Goal: Task Accomplishment & Management: Manage account settings

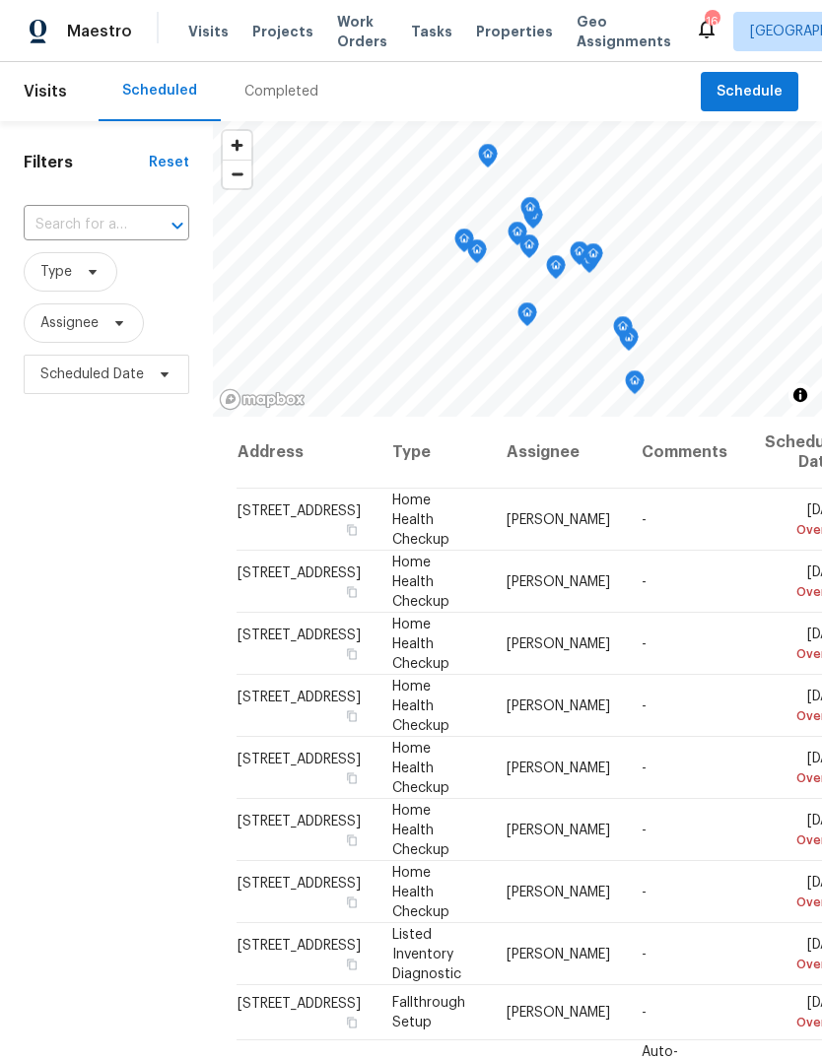
click at [57, 234] on input "text" at bounding box center [79, 225] width 110 height 31
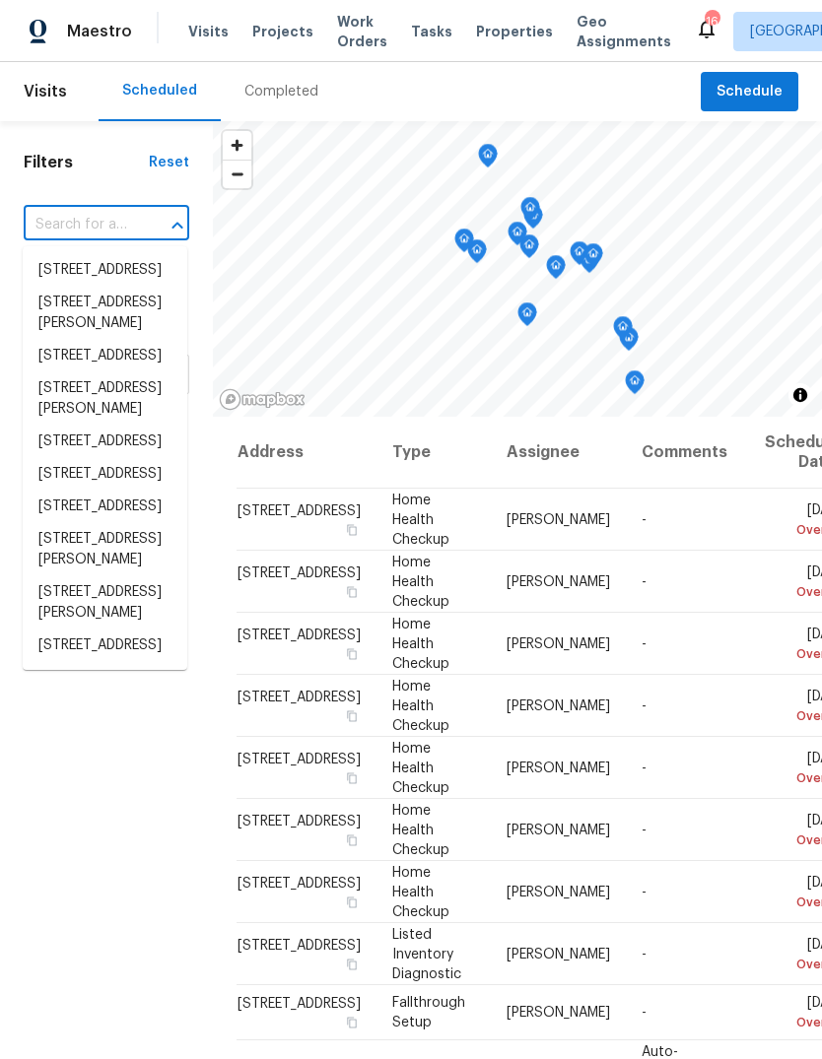
click at [59, 224] on input "text" at bounding box center [79, 225] width 110 height 31
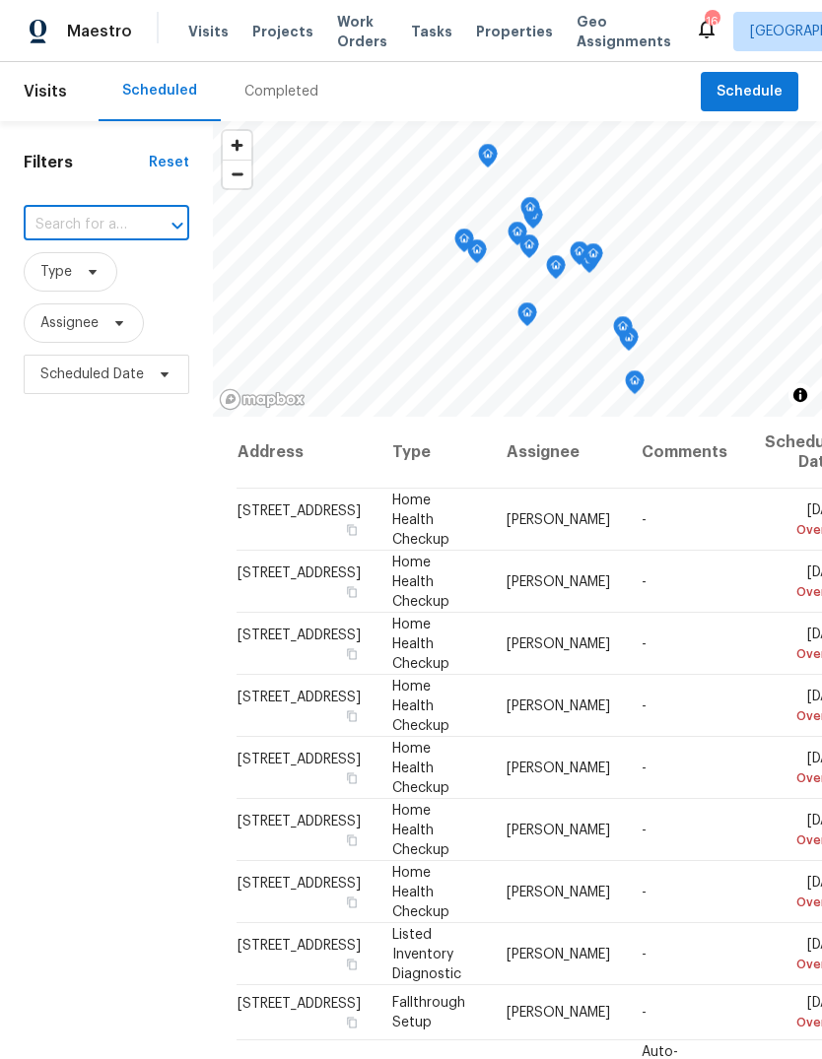
paste input "[STREET_ADDRESS]"
type input "[STREET_ADDRESS]"
click at [61, 287] on li "[STREET_ADDRESS]" at bounding box center [105, 270] width 165 height 33
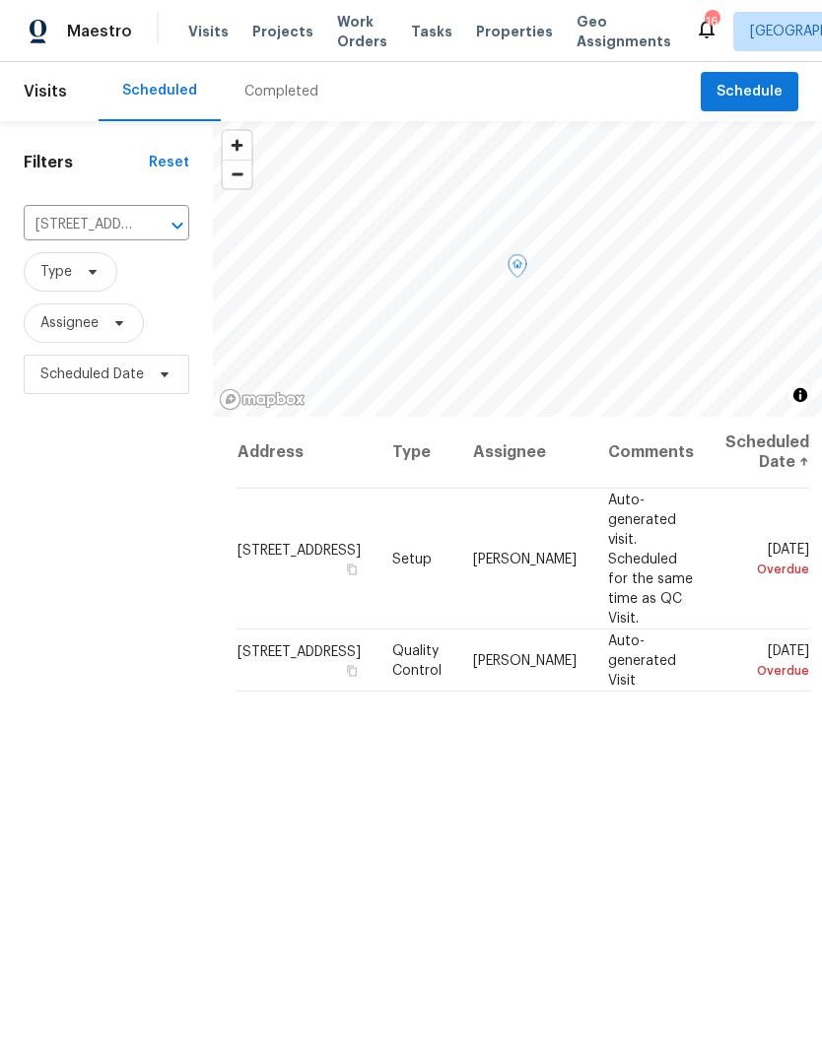
click at [0, 0] on icon at bounding box center [0, 0] width 0 height 0
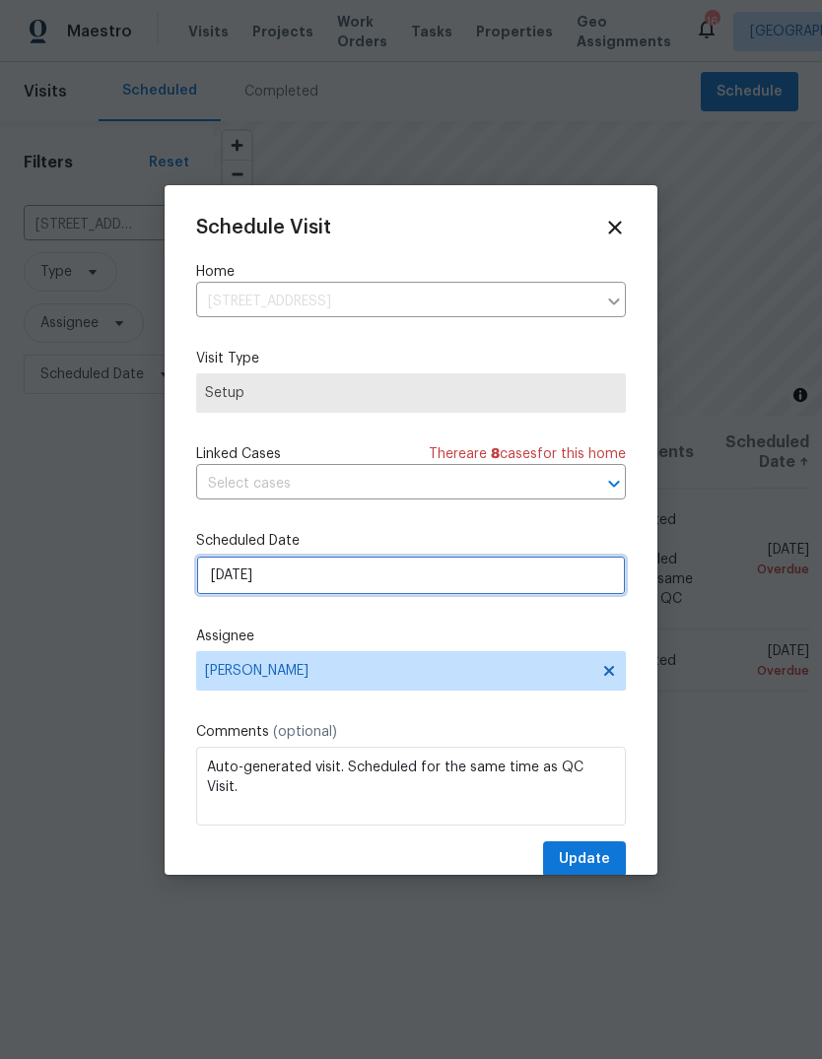
click at [558, 587] on input "[DATE]" at bounding box center [411, 575] width 430 height 39
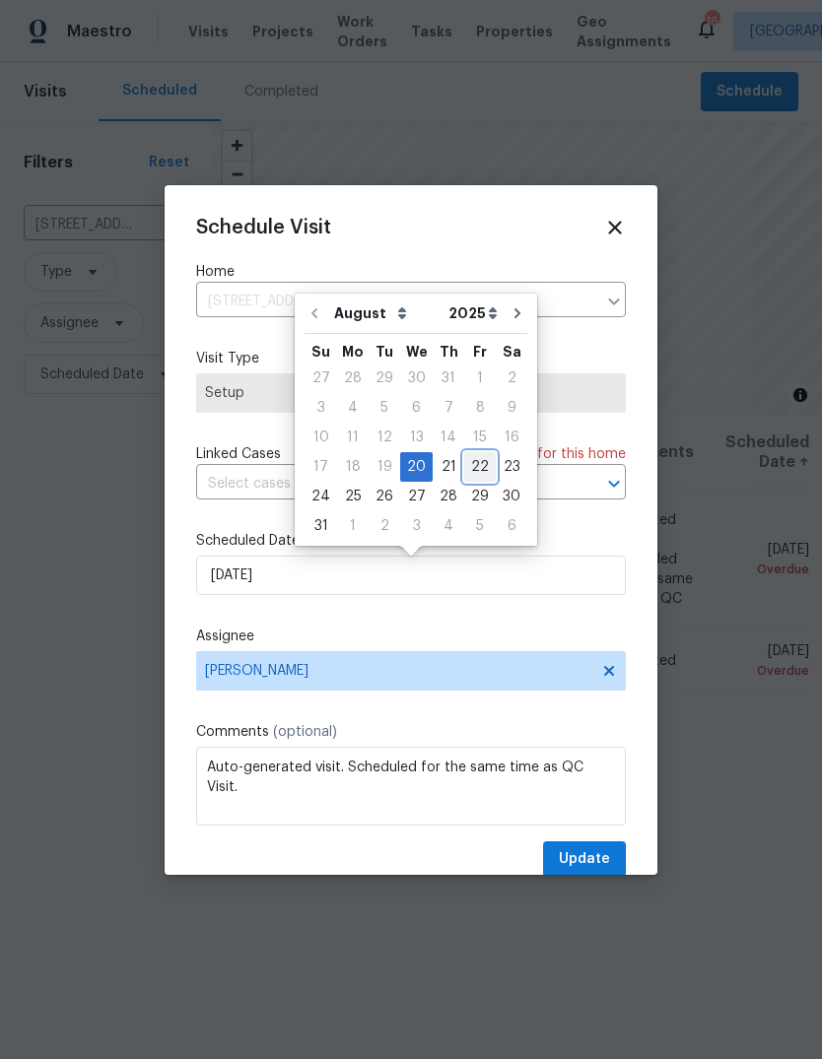
click at [474, 475] on div "22" at bounding box center [480, 467] width 32 height 28
type input "[DATE]"
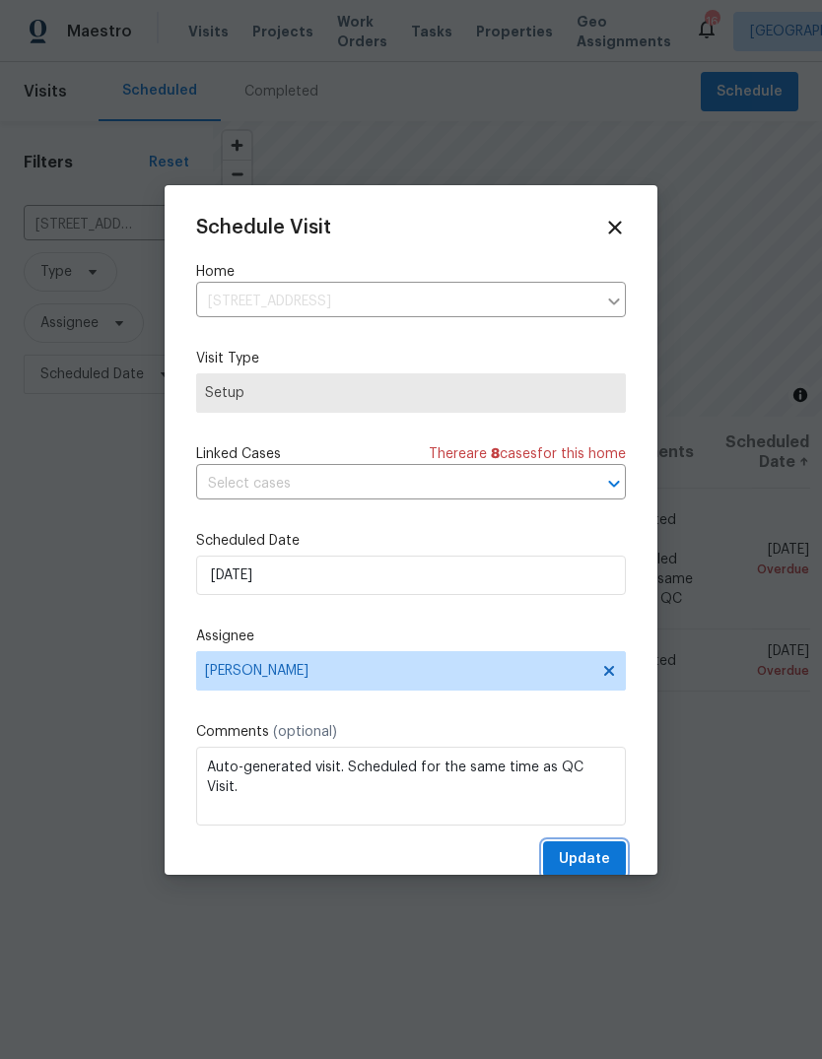
click at [597, 857] on span "Update" at bounding box center [584, 859] width 51 height 25
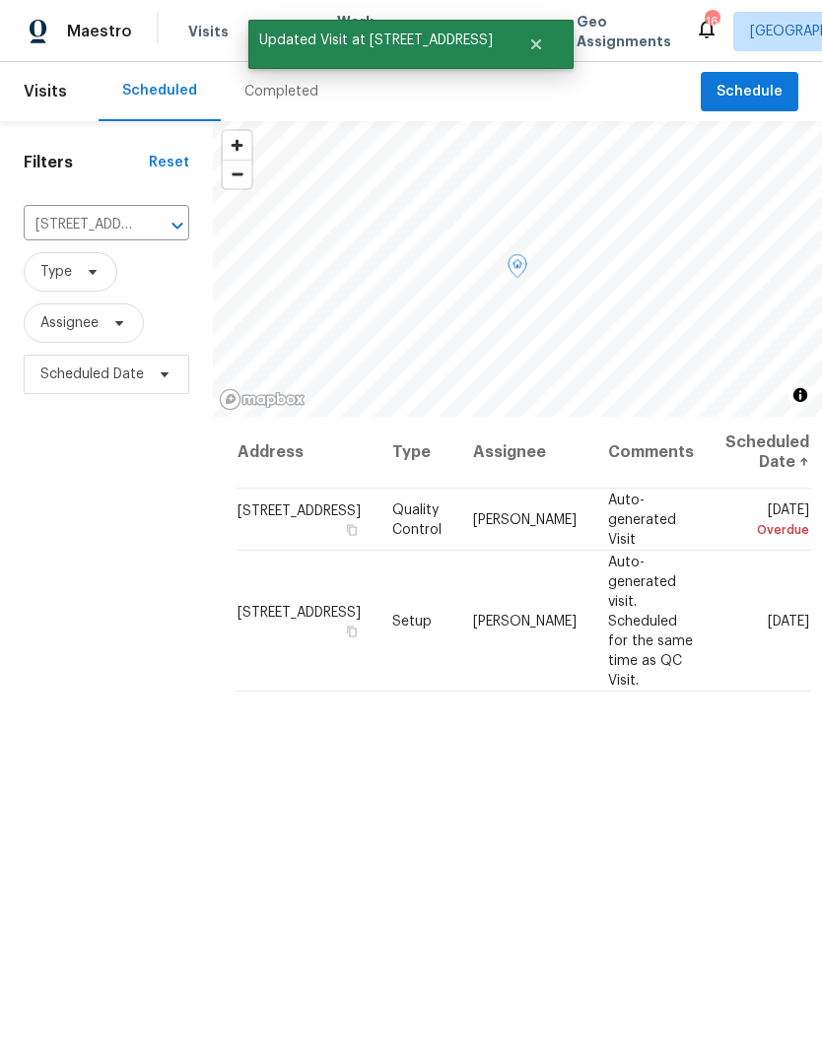
click at [0, 0] on icon at bounding box center [0, 0] width 0 height 0
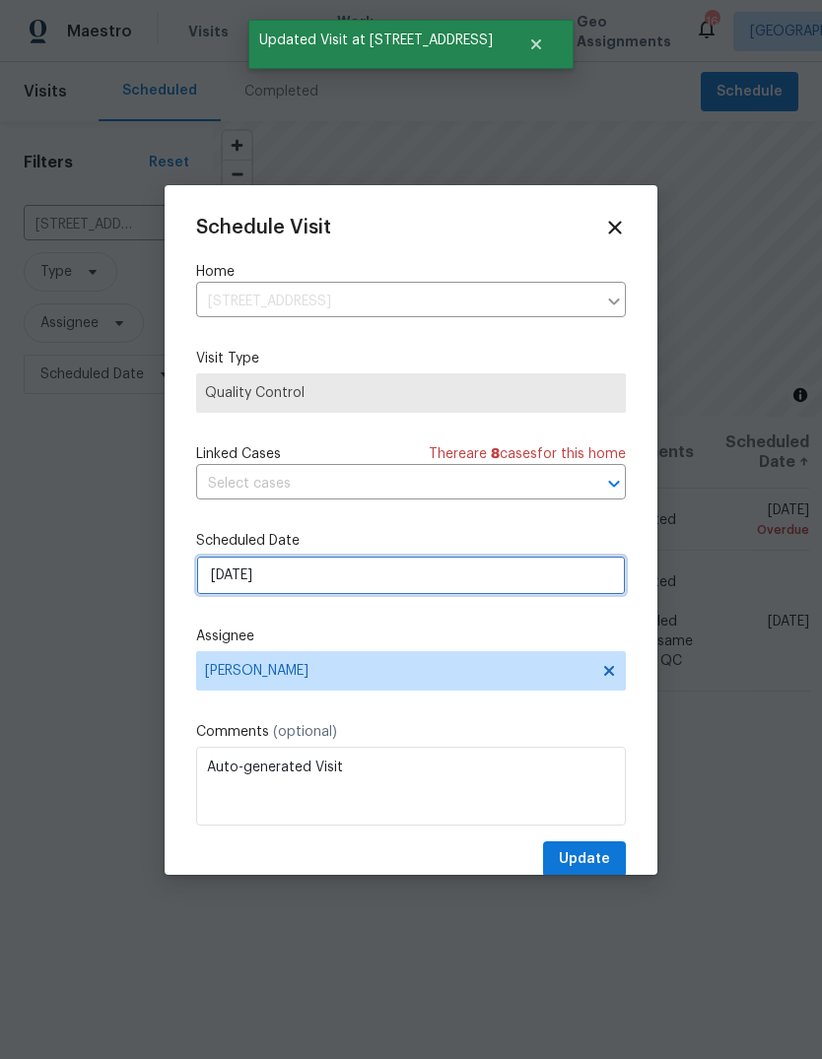
click at [577, 581] on input "[DATE]" at bounding box center [411, 575] width 430 height 39
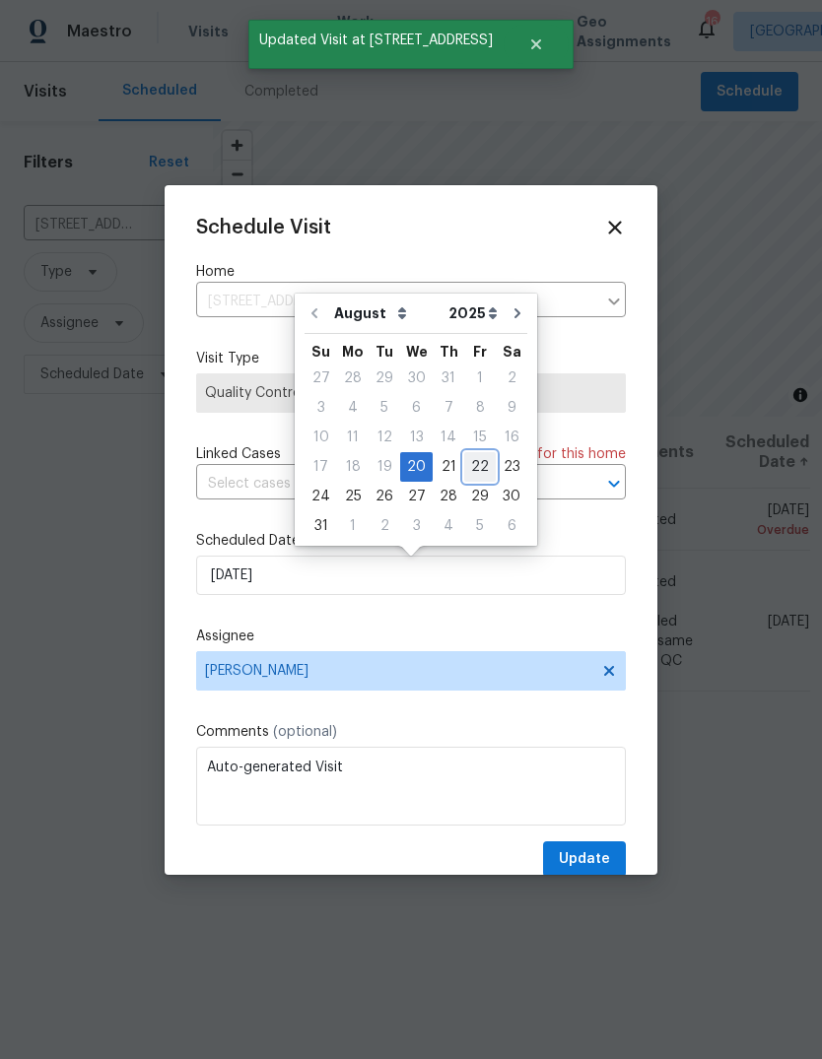
click at [475, 464] on div "22" at bounding box center [480, 467] width 32 height 28
type input "[DATE]"
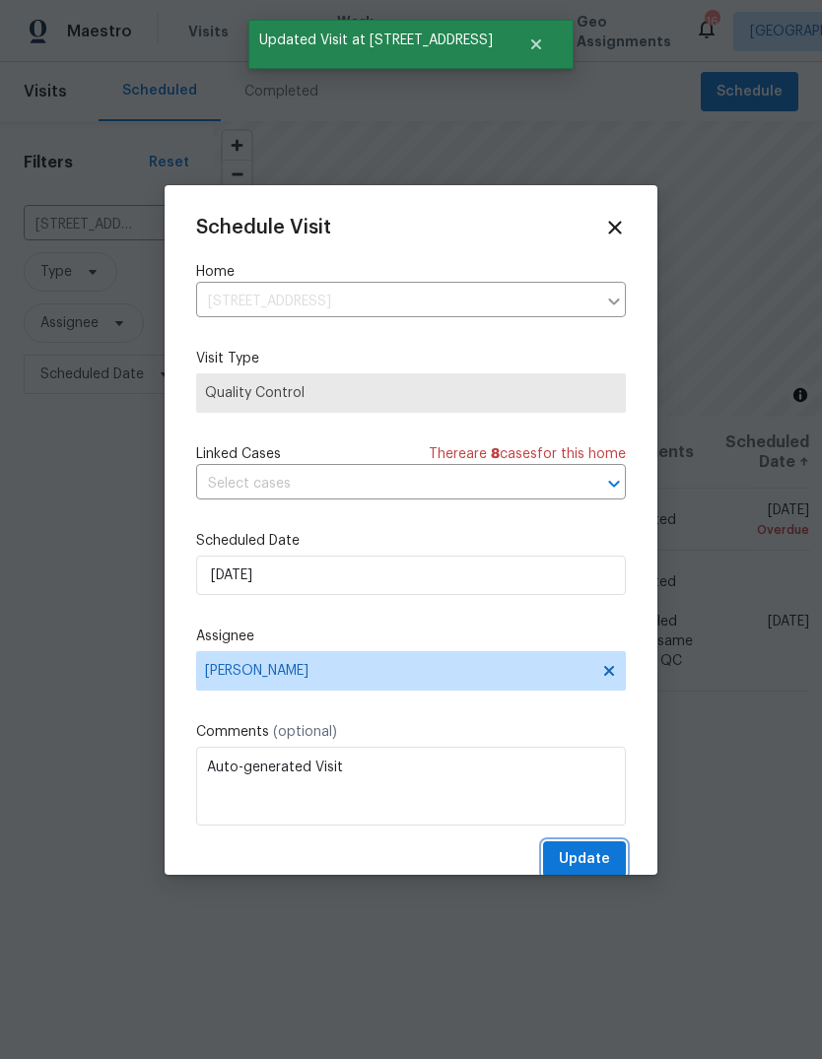
click at [610, 855] on button "Update" at bounding box center [584, 860] width 83 height 36
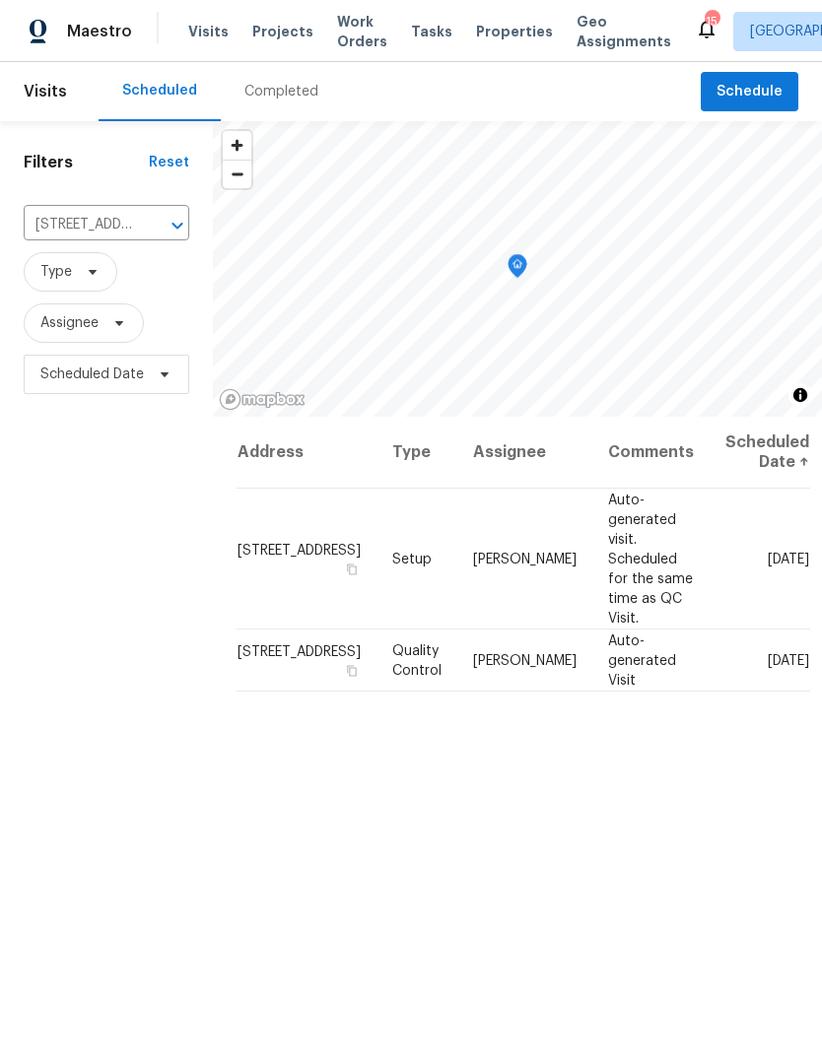
click at [69, 231] on input "[STREET_ADDRESS]" at bounding box center [79, 225] width 110 height 31
paste input "[STREET_ADDRESS][PERSON_NAME]"
type input "[STREET_ADDRESS][PERSON_NAME]"
click at [86, 264] on li "[STREET_ADDRESS][PERSON_NAME]" at bounding box center [105, 280] width 165 height 53
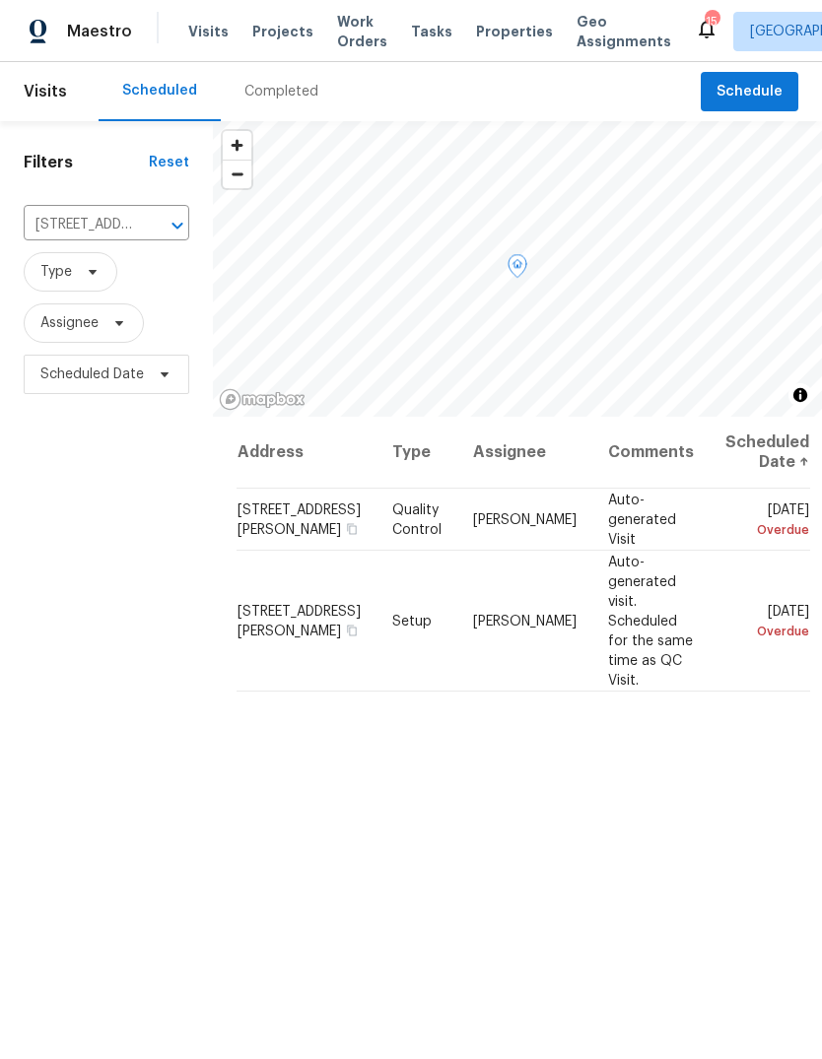
click at [0, 0] on icon at bounding box center [0, 0] width 0 height 0
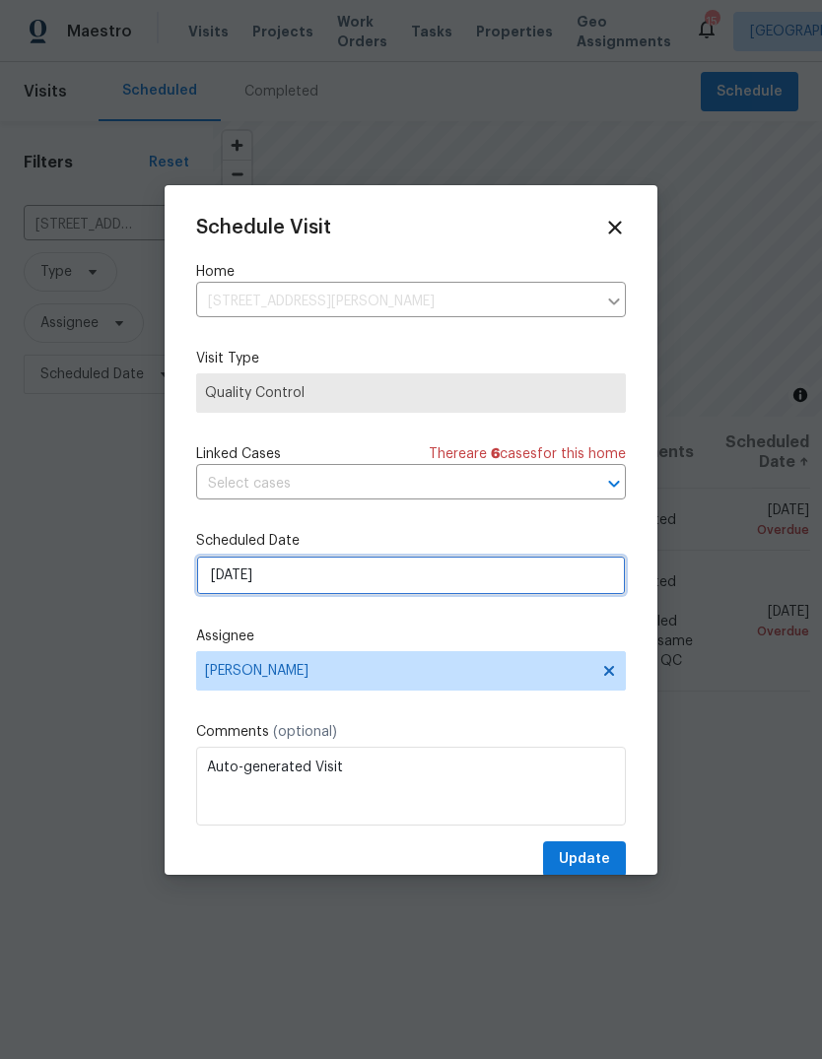
click at [316, 581] on input "[DATE]" at bounding box center [411, 575] width 430 height 39
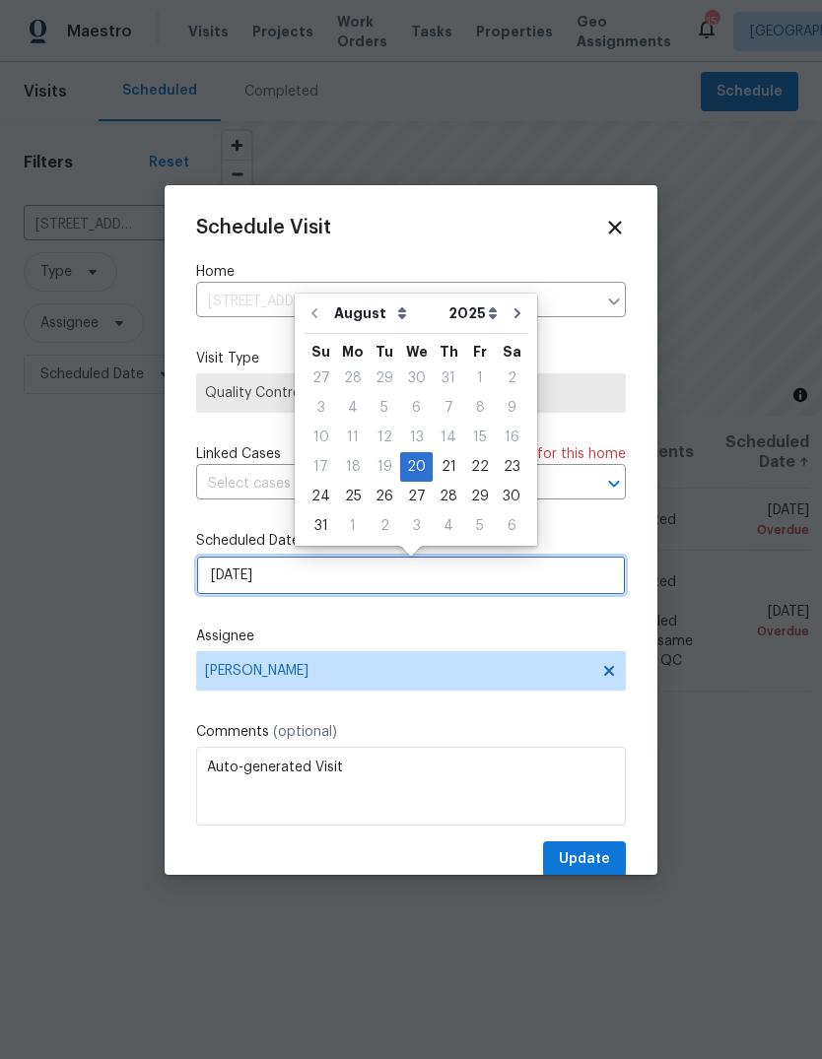
click at [300, 567] on input "[DATE]" at bounding box center [411, 575] width 430 height 39
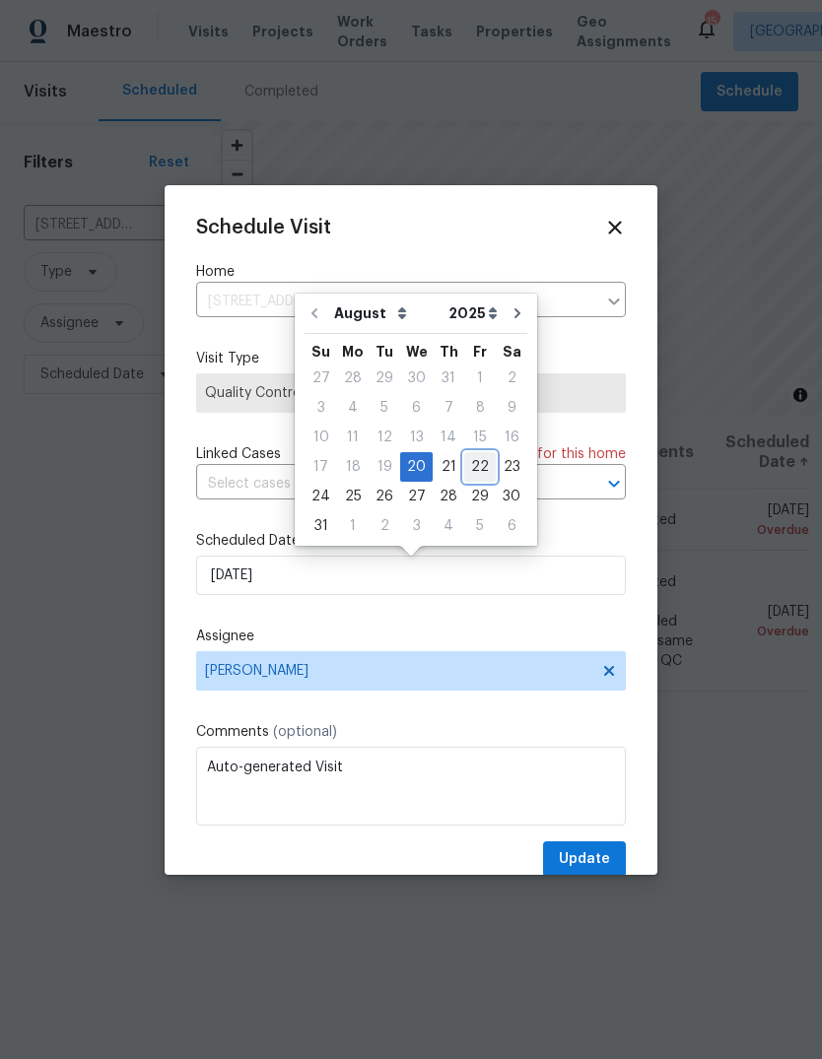
click at [473, 464] on div "22" at bounding box center [480, 467] width 32 height 28
type input "[DATE]"
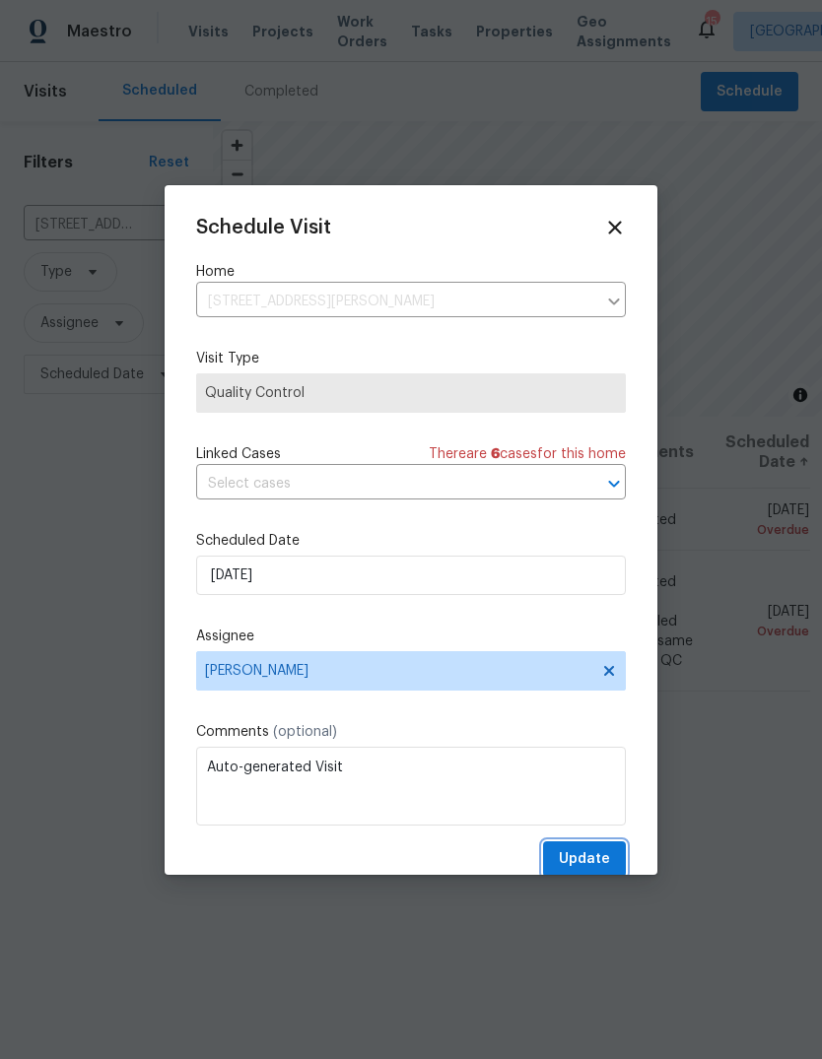
click at [564, 860] on span "Update" at bounding box center [584, 859] width 51 height 25
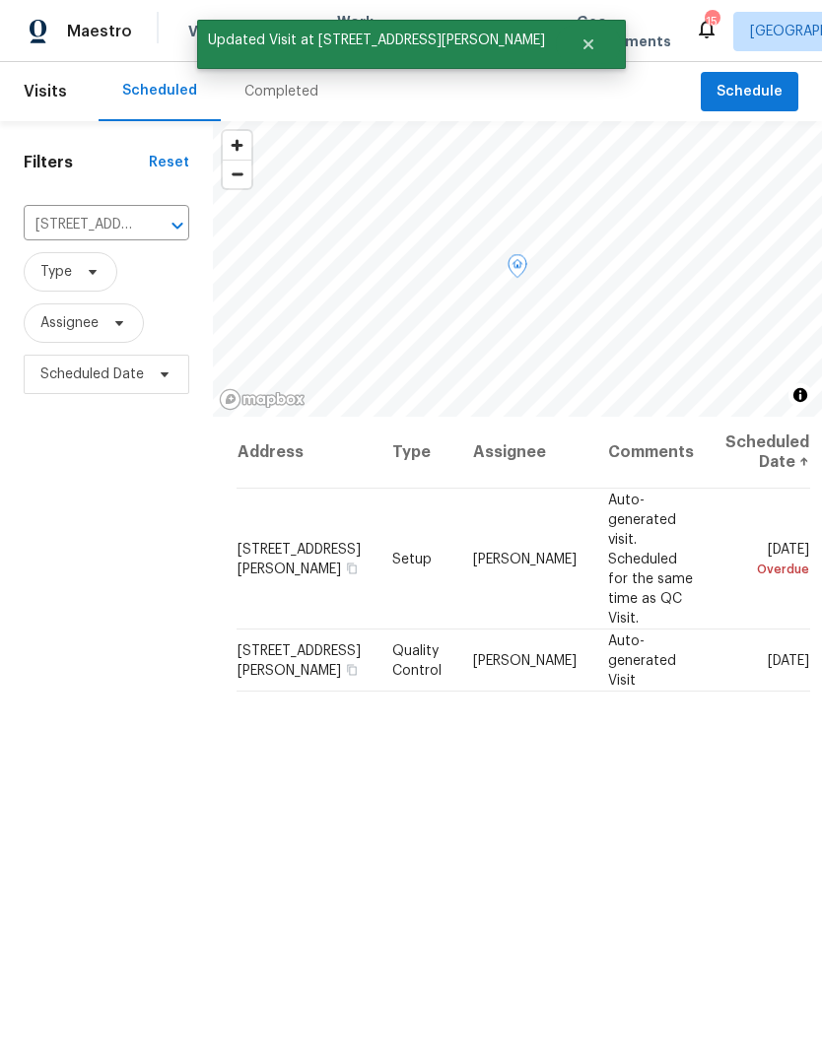
click at [0, 0] on span at bounding box center [0, 0] width 0 height 0
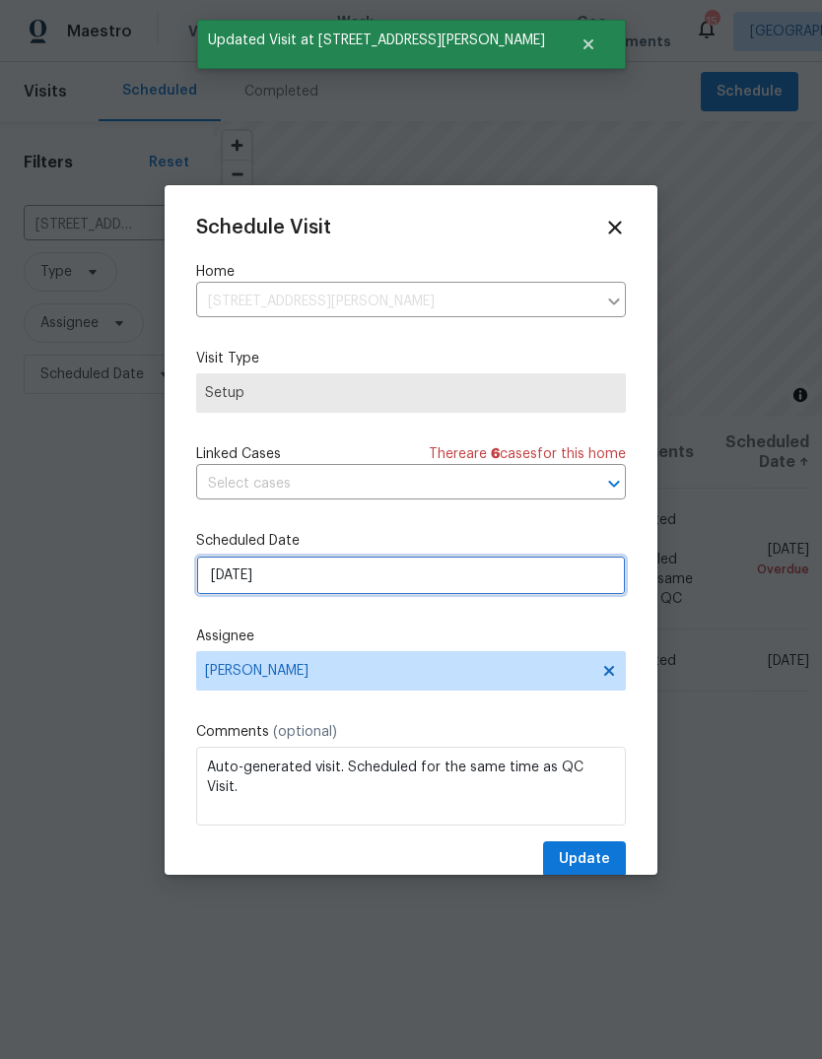
click at [363, 584] on input "[DATE]" at bounding box center [411, 575] width 430 height 39
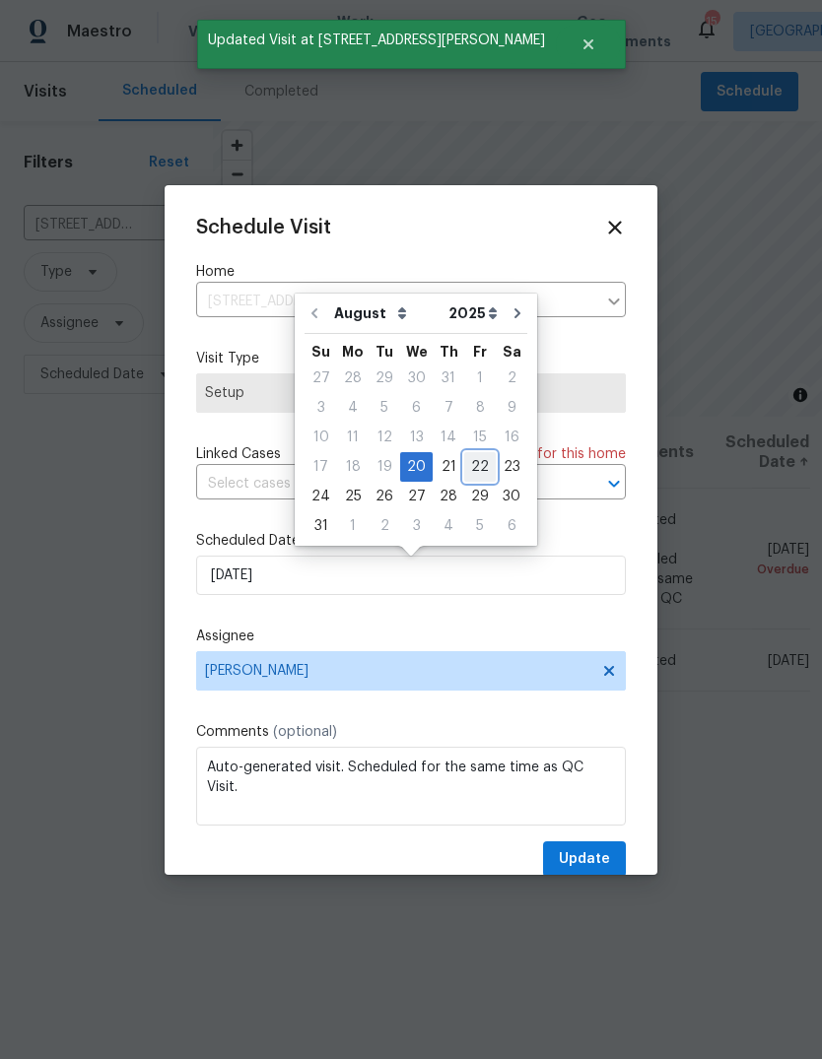
click at [469, 460] on div "22" at bounding box center [480, 467] width 32 height 28
type input "[DATE]"
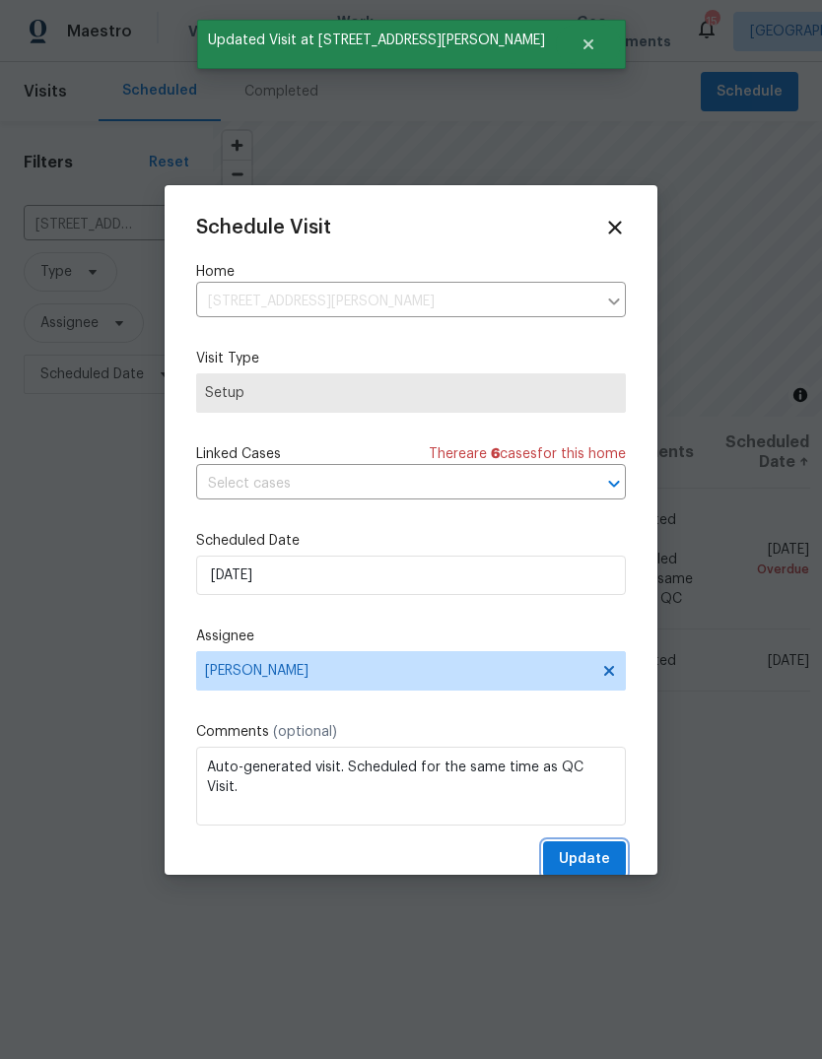
click at [563, 850] on button "Update" at bounding box center [584, 860] width 83 height 36
